Goal: Transaction & Acquisition: Purchase product/service

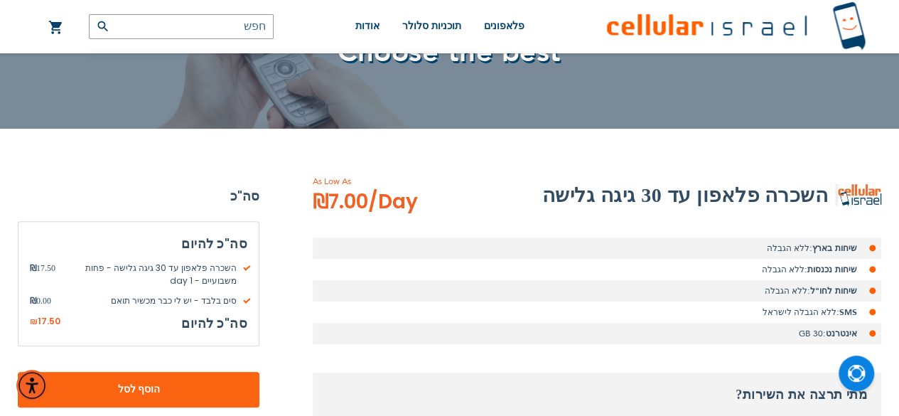
scroll to position [137, 0]
click at [580, 241] on li "שיחות בארץ: ללא הגבלה" at bounding box center [597, 247] width 569 height 21
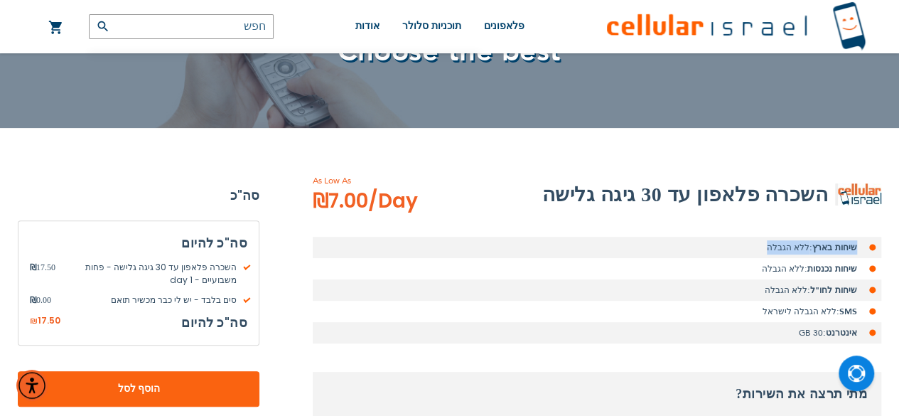
click at [580, 241] on li "שיחות בארץ: ללא הגבלה" at bounding box center [597, 247] width 569 height 21
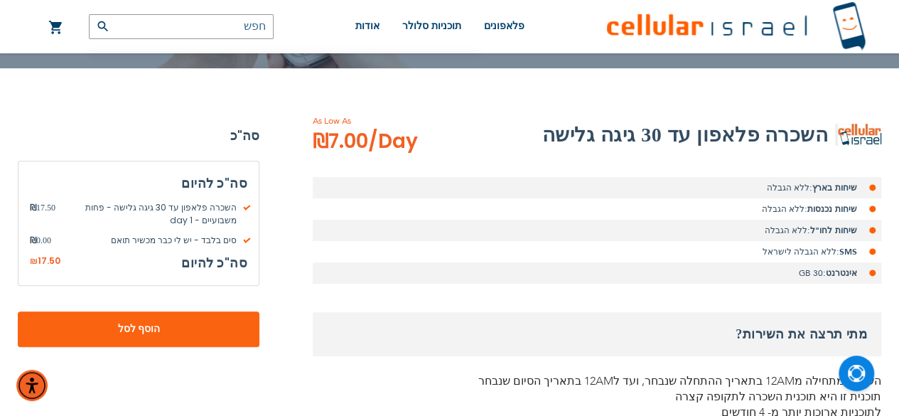
click at [580, 241] on li "SMS: ללא הגבלה לישראל" at bounding box center [597, 251] width 569 height 21
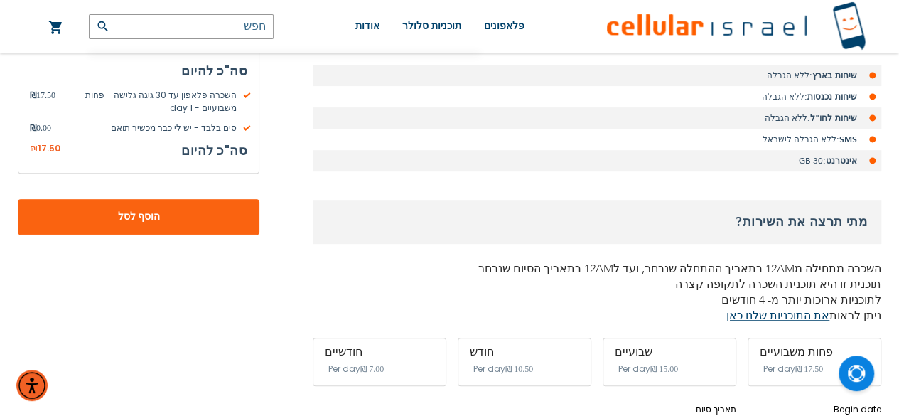
scroll to position [310, 0]
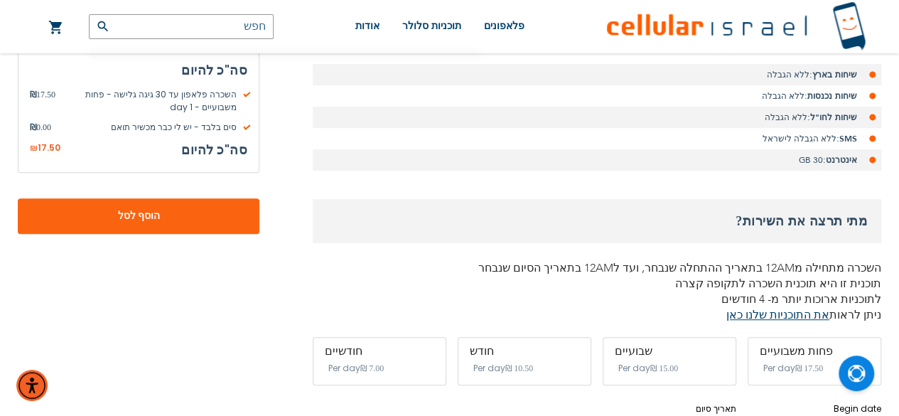
click at [580, 241] on h3 "מתי תרצה את השירות?" at bounding box center [597, 221] width 569 height 44
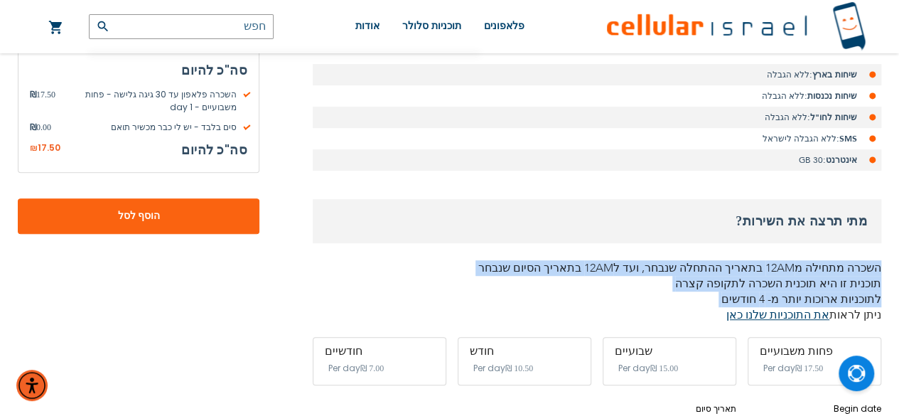
drag, startPoint x: 580, startPoint y: 241, endPoint x: 595, endPoint y: 306, distance: 67.1
click at [595, 306] on div "מתי תרצה את השירות? השכרה מתחילה מ12AM בתאריך ההתחלה שנבחר, ועד ל12AM בתאריך הס…" at bounding box center [597, 261] width 569 height 124
click at [595, 306] on p "תוכנית זו היא תוכנית השכרה לתקופה קצרה לתוכניות ארוכות יותר מ- 4 חודשים ניתן לר…" at bounding box center [597, 299] width 569 height 47
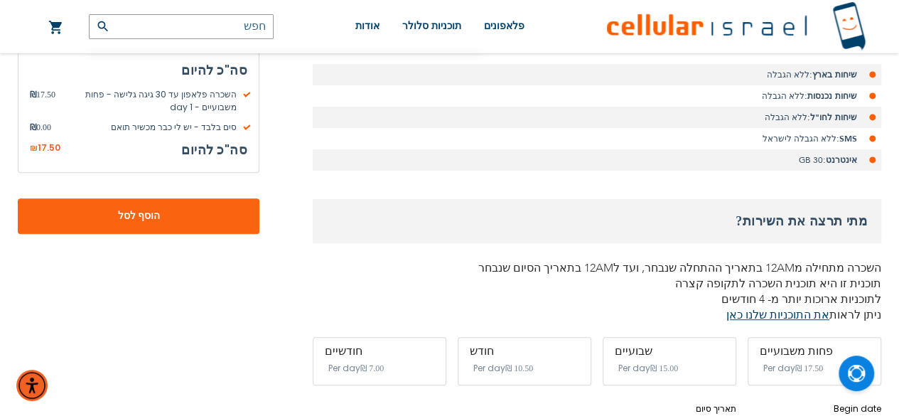
click at [595, 306] on p "תוכנית זו היא תוכנית השכרה לתקופה קצרה לתוכניות ארוכות יותר מ- 4 חודשים ניתן לר…" at bounding box center [597, 299] width 569 height 47
drag, startPoint x: 595, startPoint y: 306, endPoint x: 604, endPoint y: 306, distance: 9.2
click at [604, 306] on p "תוכנית זו היא תוכנית השכרה לתקופה קצרה לתוכניות ארוכות יותר מ- 4 חודשים ניתן לר…" at bounding box center [597, 299] width 569 height 47
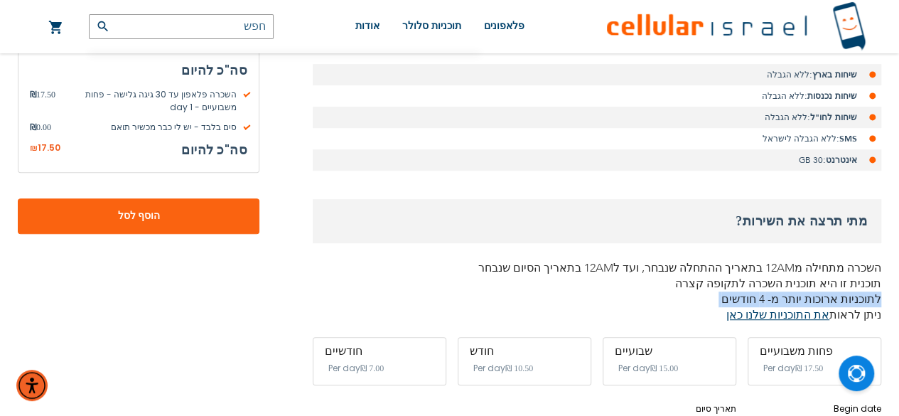
click at [604, 306] on p "תוכנית זו היא תוכנית השכרה לתקופה קצרה לתוכניות ארוכות יותר מ- 4 חודשים ניתן לר…" at bounding box center [597, 299] width 569 height 47
drag, startPoint x: 604, startPoint y: 306, endPoint x: 615, endPoint y: 311, distance: 12.1
click at [615, 311] on p "תוכנית זו היא תוכנית השכרה לתקופה קצרה לתוכניות ארוכות יותר מ- 4 חודשים ניתן לר…" at bounding box center [597, 299] width 569 height 47
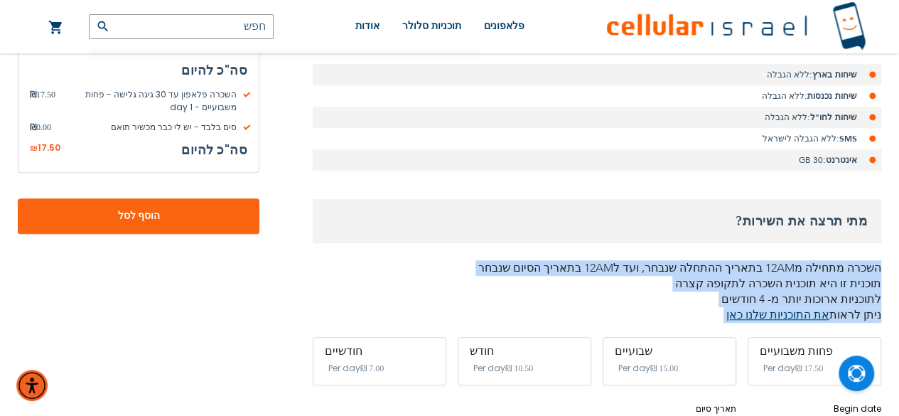
drag, startPoint x: 615, startPoint y: 311, endPoint x: 623, endPoint y: 248, distance: 62.9
click at [623, 248] on div "מתי תרצה את השירות? השכרה מתחילה מ12AM בתאריך ההתחלה שנבחר, ועד ל12AM בתאריך הס…" at bounding box center [597, 261] width 569 height 124
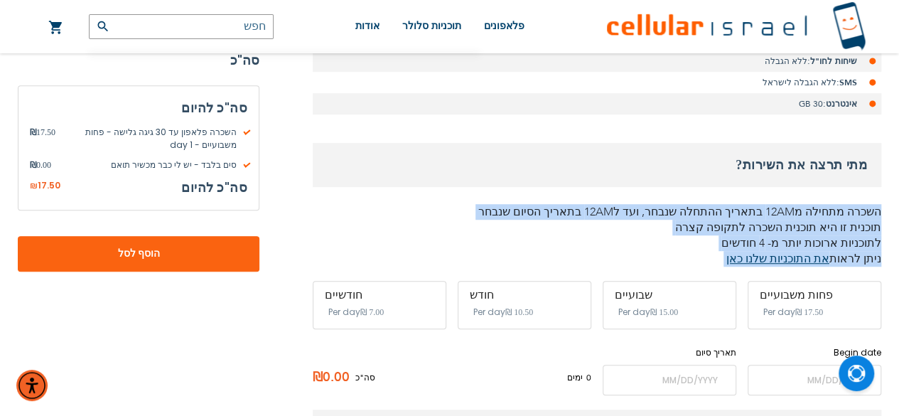
scroll to position [367, 0]
click at [623, 248] on p "תוכנית זו היא תוכנית השכרה לתקופה קצרה לתוכניות ארוכות יותר מ- 4 חודשים ניתן לר…" at bounding box center [597, 242] width 569 height 47
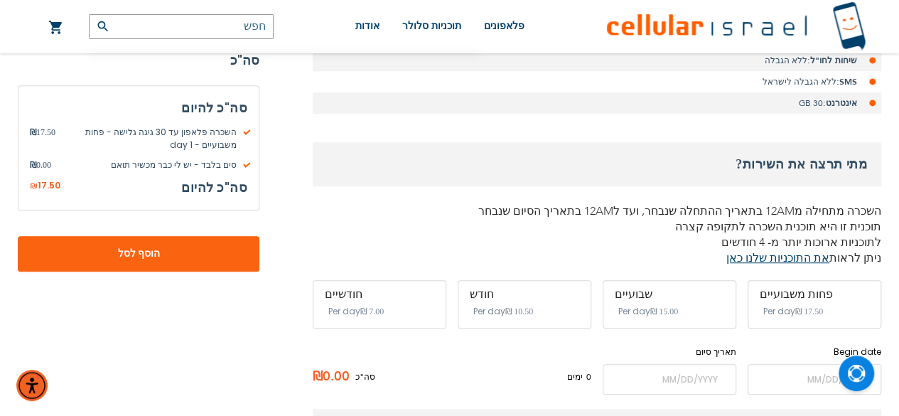
click at [623, 248] on p "תוכנית זו היא תוכנית השכרה לתקופה קצרה לתוכניות ארוכות יותר מ- 4 חודשים ניתן לר…" at bounding box center [597, 242] width 569 height 47
click at [621, 242] on p "תוכנית זו היא תוכנית השכרה לתקופה קצרה לתוכניות ארוכות יותר מ- 4 חודשים ניתן לר…" at bounding box center [597, 242] width 569 height 47
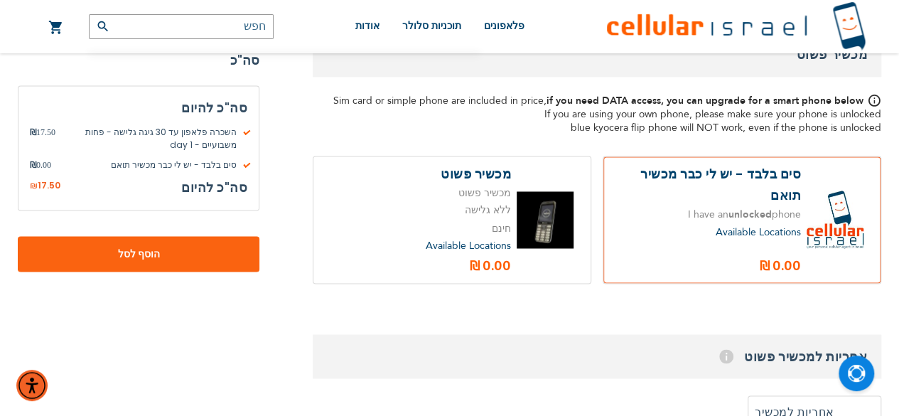
scroll to position [1120, 0]
drag, startPoint x: 203, startPoint y: 156, endPoint x: 220, endPoint y: 164, distance: 18.1
click at [220, 164] on div "השכרה פלאפון עד 30 גיגה גלישה - פחות משבועיים - 1 day ₪ 17.50 סים בלבד - יש לי …" at bounding box center [138, 148] width 217 height 45
click at [220, 164] on span "סים בלבד - יש לי כבר מכשיר תואם" at bounding box center [149, 164] width 196 height 13
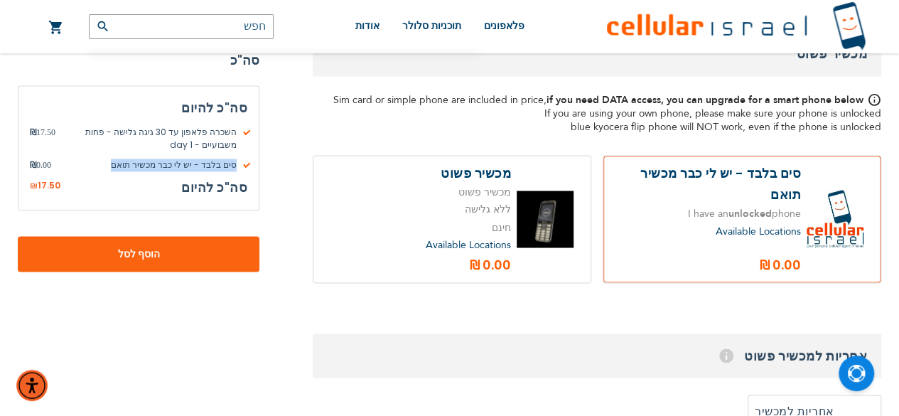
click at [220, 164] on span "סים בלבד - יש לי כבר מכשיר תואם" at bounding box center [149, 164] width 196 height 13
drag, startPoint x: 220, startPoint y: 164, endPoint x: 209, endPoint y: 141, distance: 25.1
click at [209, 141] on div "השכרה פלאפון עד 30 גיגה גלישה - פחות משבועיים - 1 day ₪ 17.50 סים בלבד - יש לי …" at bounding box center [138, 148] width 217 height 45
click at [209, 141] on span "השכרה פלאפון עד 30 גיגה גלישה - פחות משבועיים - 1 day" at bounding box center [151, 139] width 192 height 26
click at [236, 127] on span "השכרה פלאפון עד 30 גיגה גלישה - פחות משבועיים - 1 day" at bounding box center [151, 139] width 192 height 26
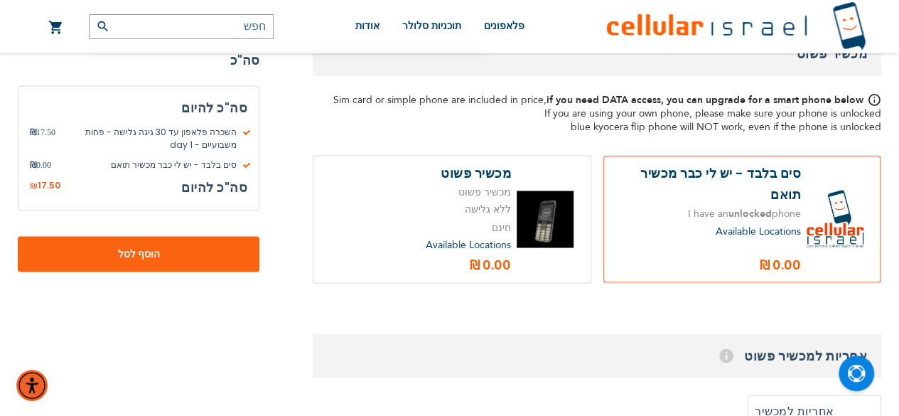
scroll to position [1118, 0]
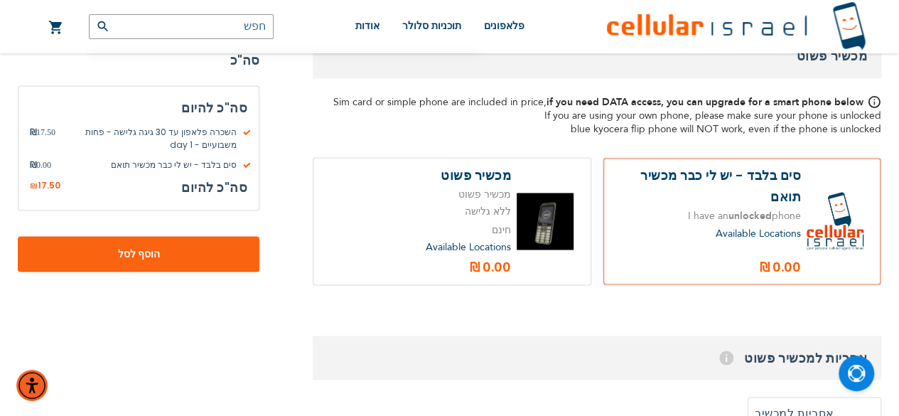
click at [738, 191] on label at bounding box center [741, 221] width 277 height 126
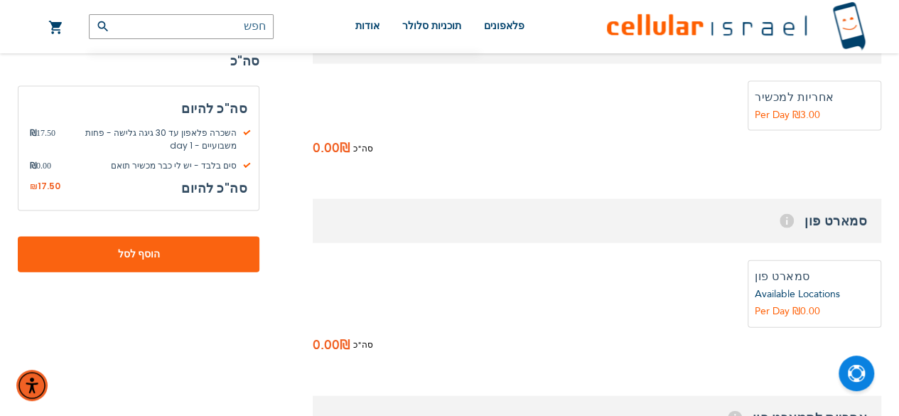
scroll to position [1450, 0]
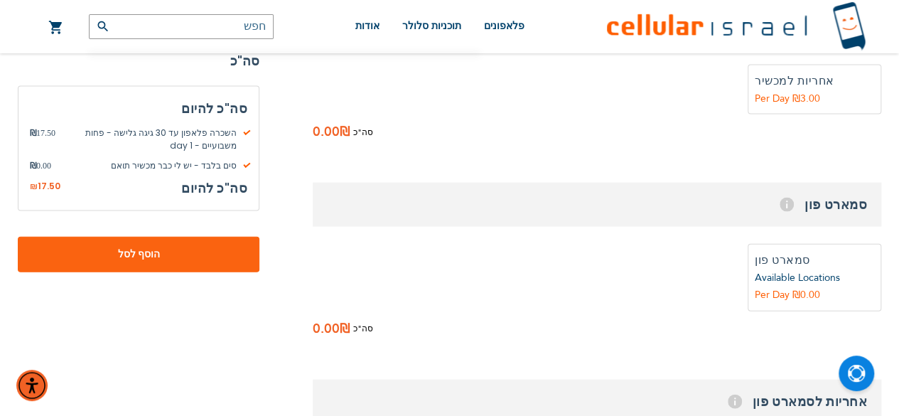
click at [793, 271] on span "Available Locations" at bounding box center [797, 278] width 85 height 14
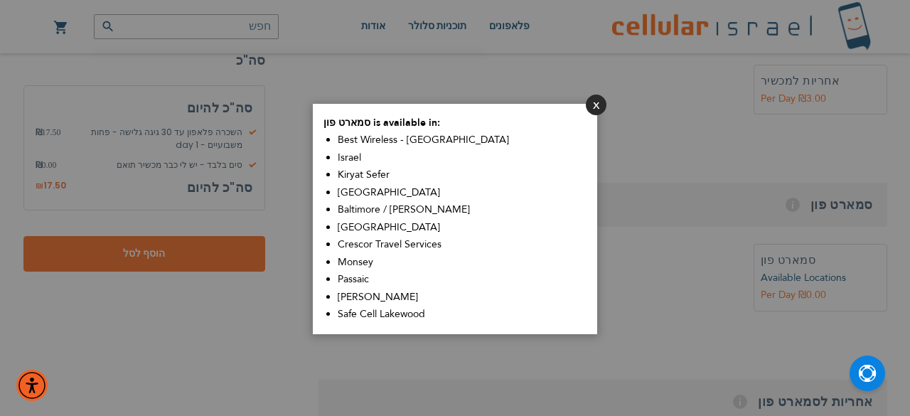
click at [596, 112] on button "סגור" at bounding box center [596, 105] width 21 height 21
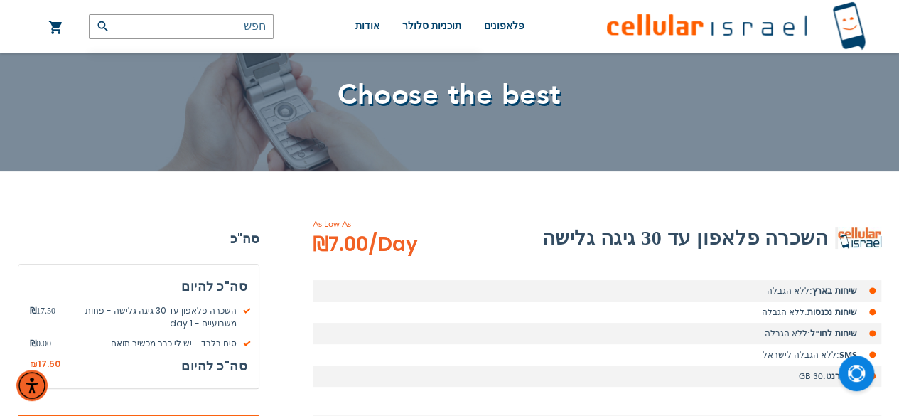
scroll to position [95, 0]
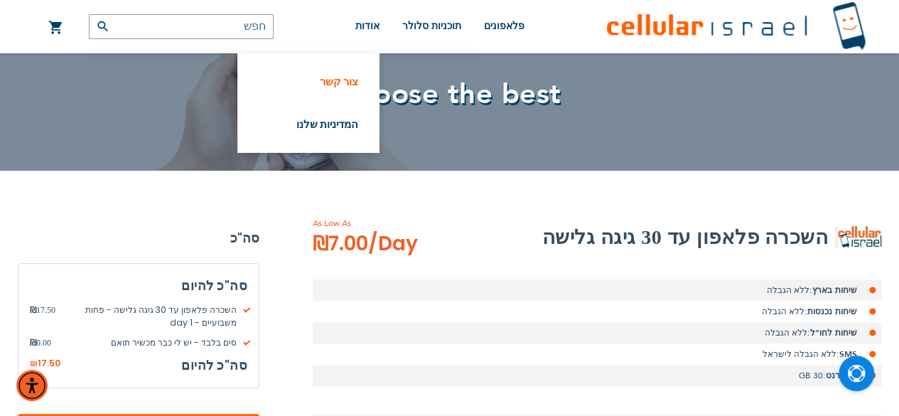
click at [358, 80] on link "צור קשר" at bounding box center [308, 82] width 99 height 14
